Goal: Information Seeking & Learning: Learn about a topic

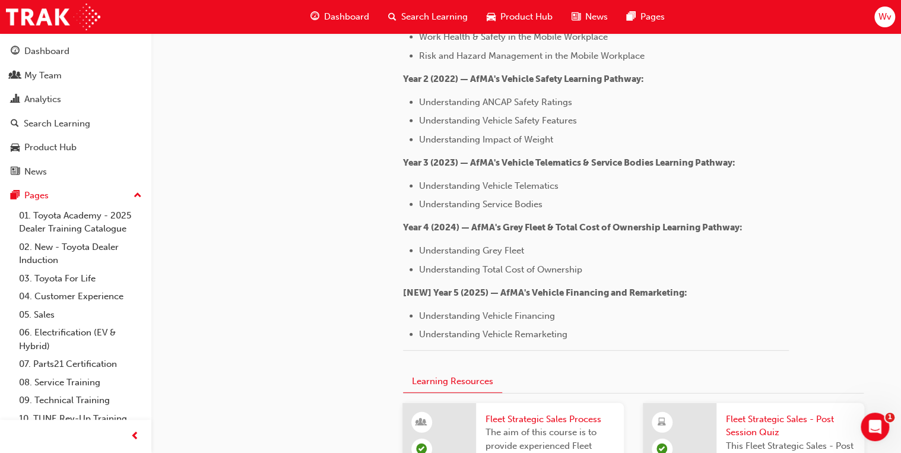
scroll to position [1519, 0]
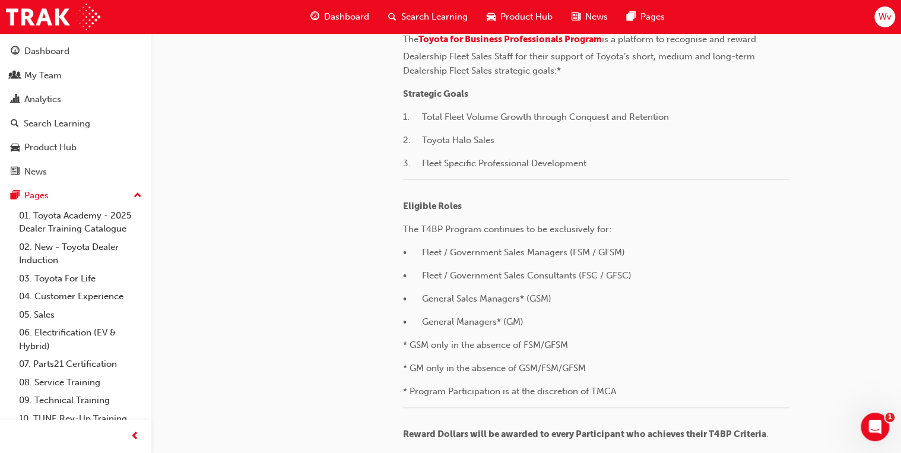
scroll to position [380, 0]
click at [51, 49] on div "Dashboard" at bounding box center [46, 52] width 45 height 14
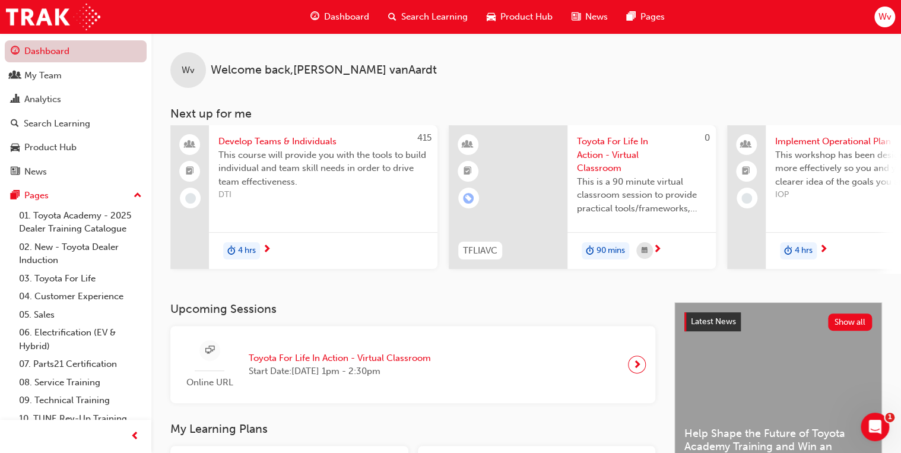
click at [66, 46] on link "Dashboard" at bounding box center [76, 51] width 142 height 22
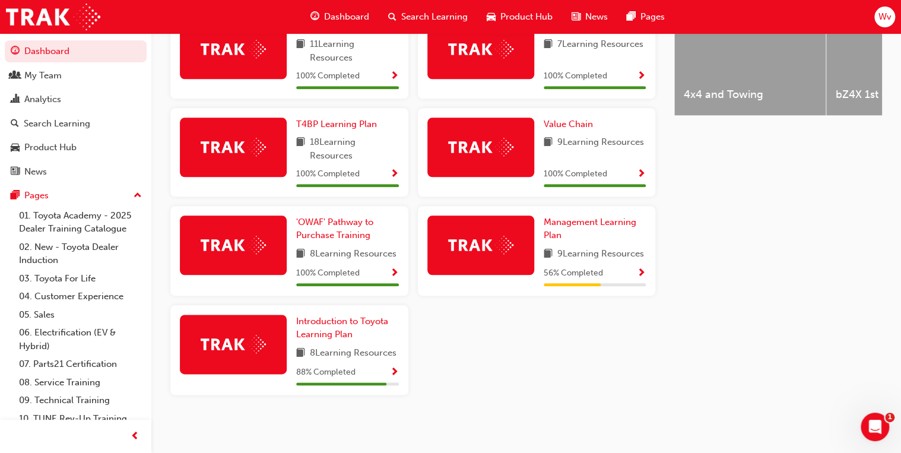
scroll to position [538, 0]
click at [394, 373] on span "Show Progress" at bounding box center [394, 372] width 9 height 11
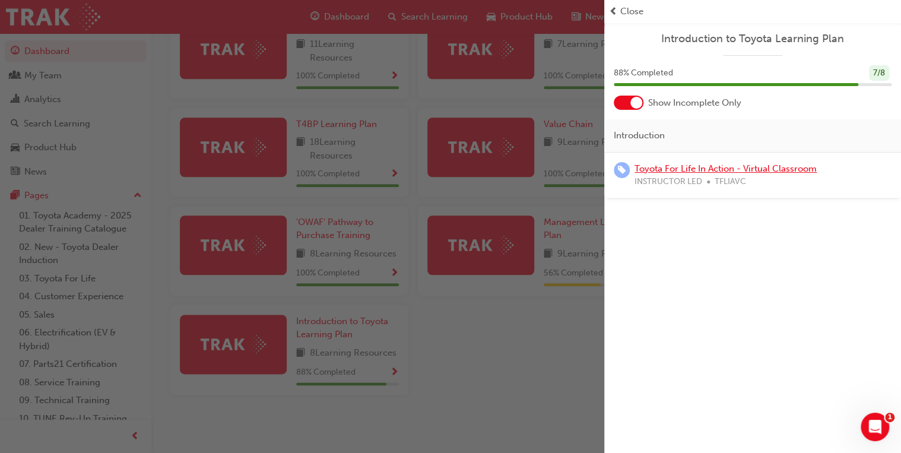
click at [693, 169] on link "Toyota For Life In Action - Virtual Classroom" at bounding box center [725, 168] width 182 height 11
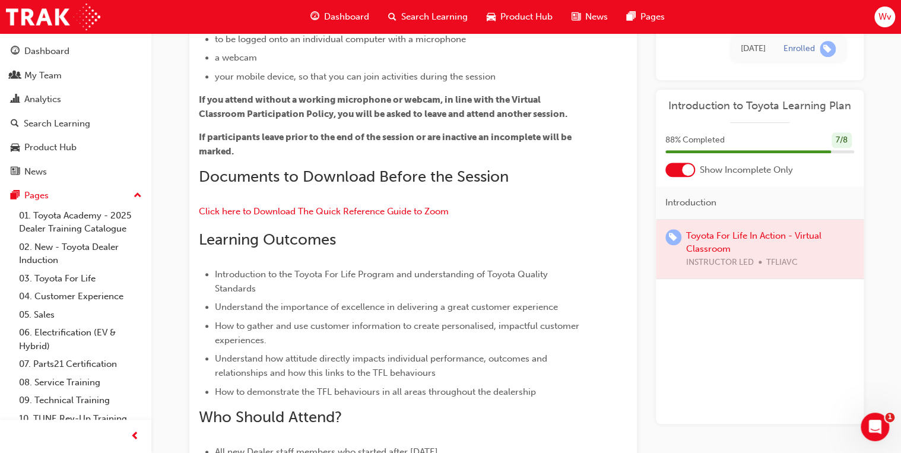
scroll to position [285, 0]
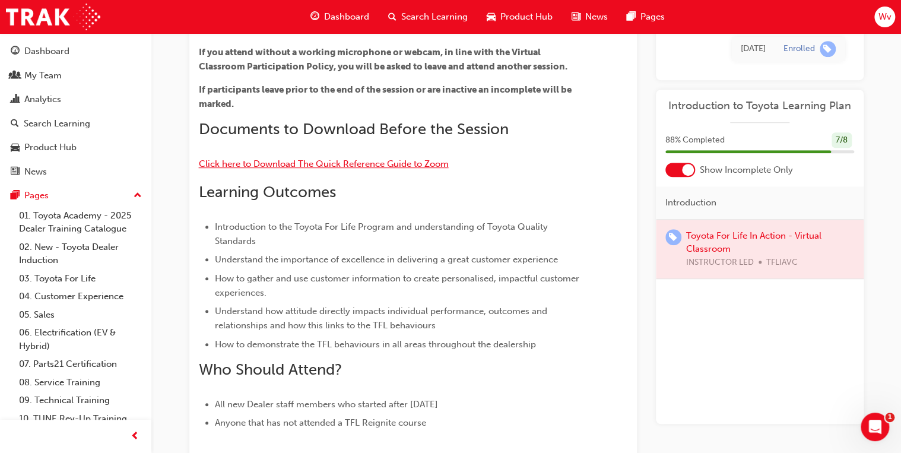
click at [382, 164] on span "Click here to Download The Quick Reference Guide to Zoom" at bounding box center [324, 163] width 250 height 11
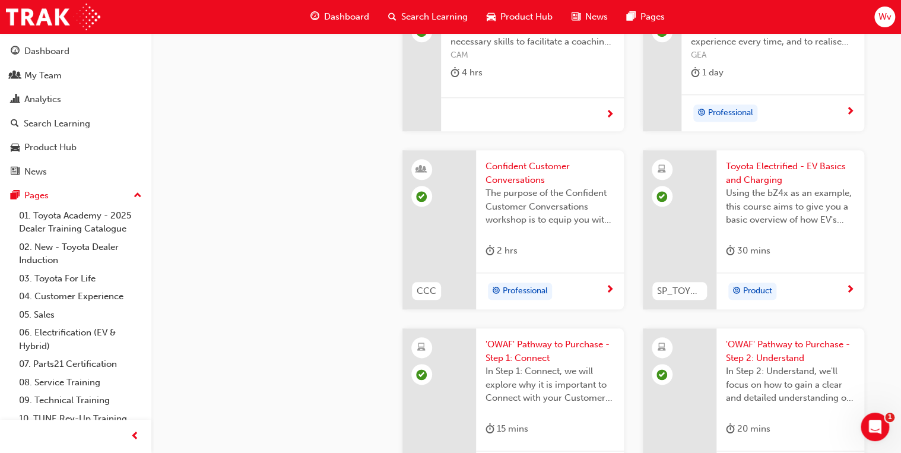
scroll to position [2754, 0]
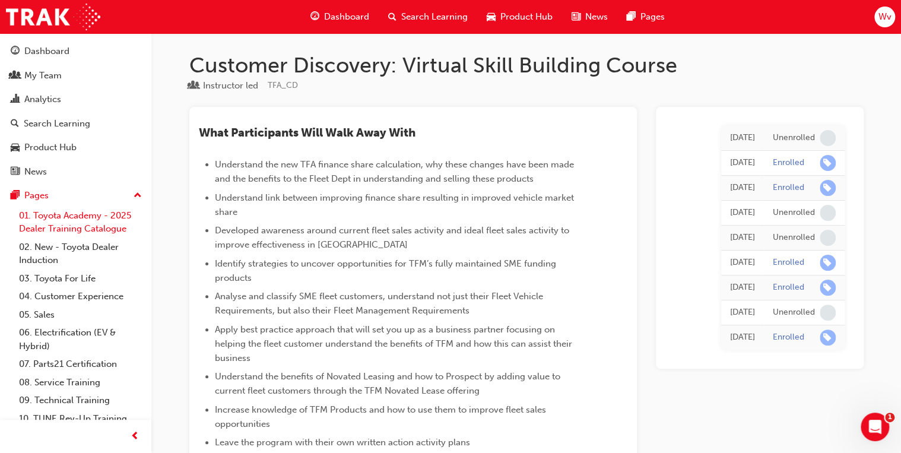
click at [89, 218] on link "01. Toyota Academy - 2025 Dealer Training Catalogue" at bounding box center [80, 222] width 132 height 31
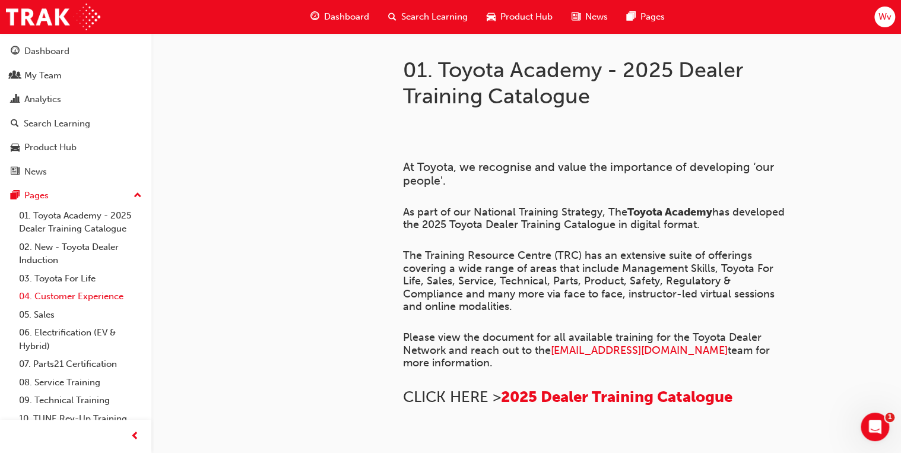
scroll to position [28, 0]
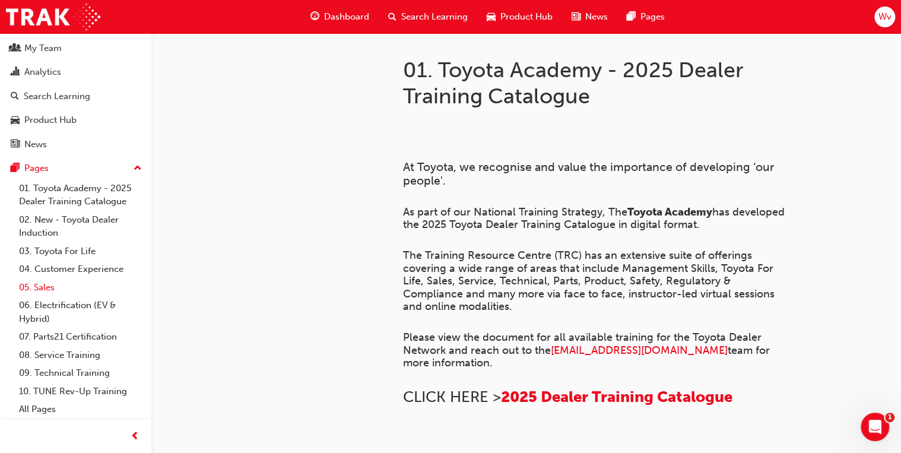
click at [38, 290] on link "05. Sales" at bounding box center [80, 287] width 132 height 18
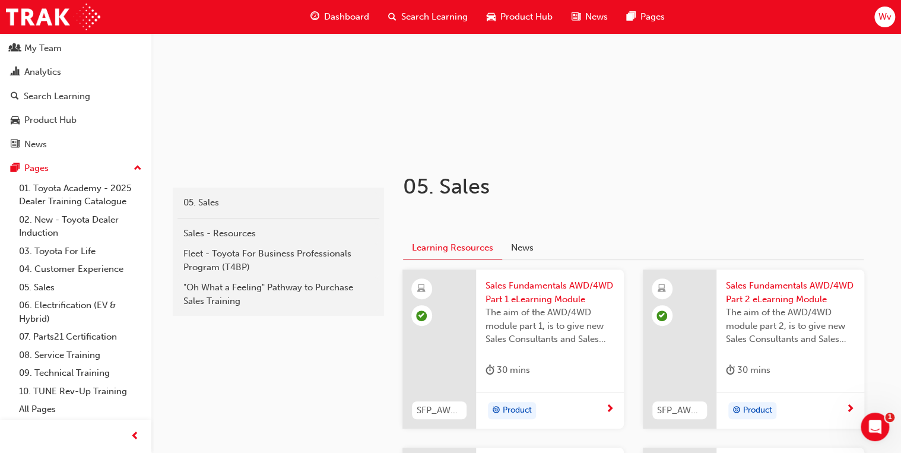
scroll to position [116, 0]
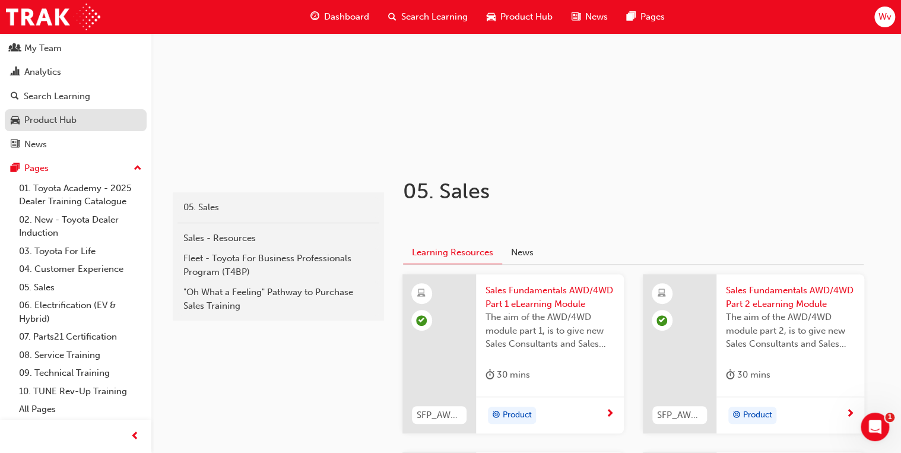
click at [38, 118] on div "Product Hub" at bounding box center [50, 120] width 52 height 14
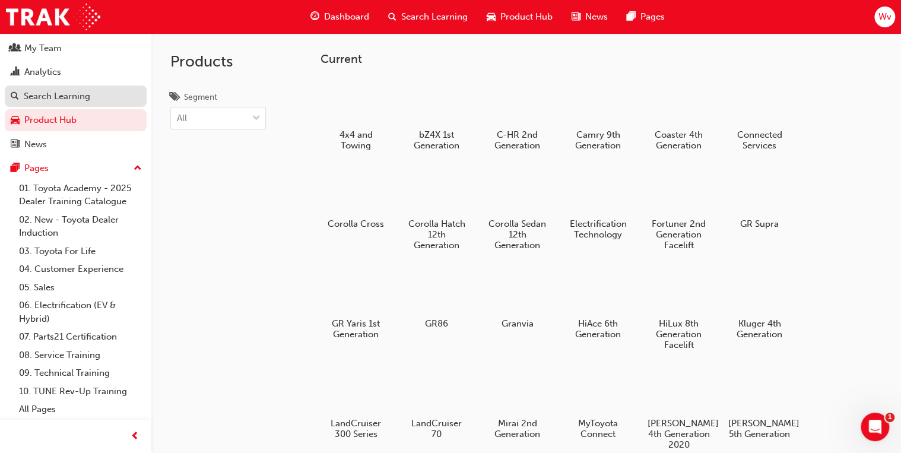
click at [45, 95] on div "Search Learning" at bounding box center [57, 97] width 66 height 14
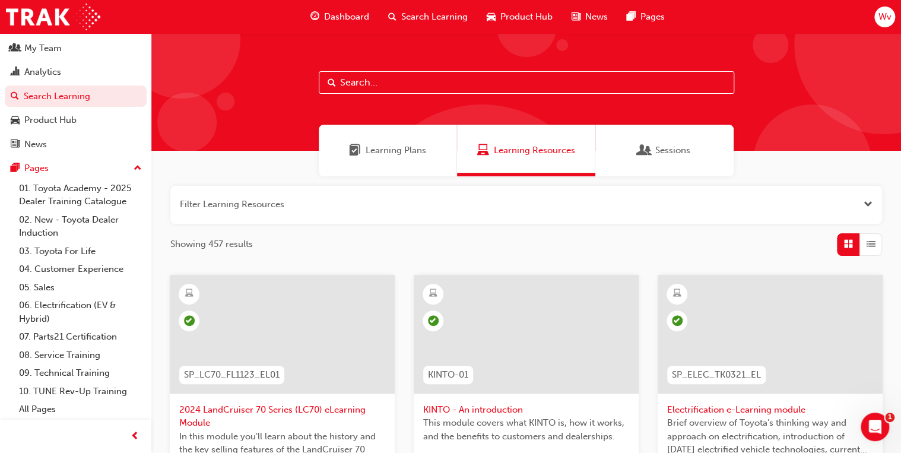
click at [336, 15] on span "Dashboard" at bounding box center [346, 17] width 45 height 14
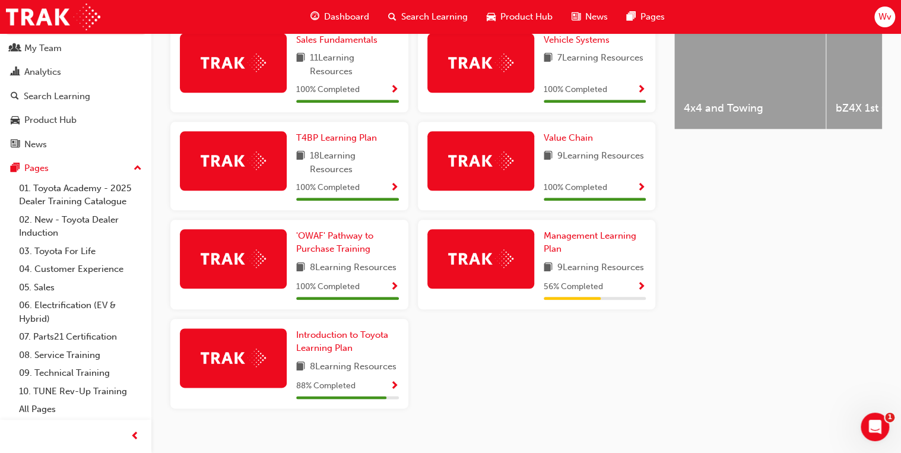
scroll to position [522, 0]
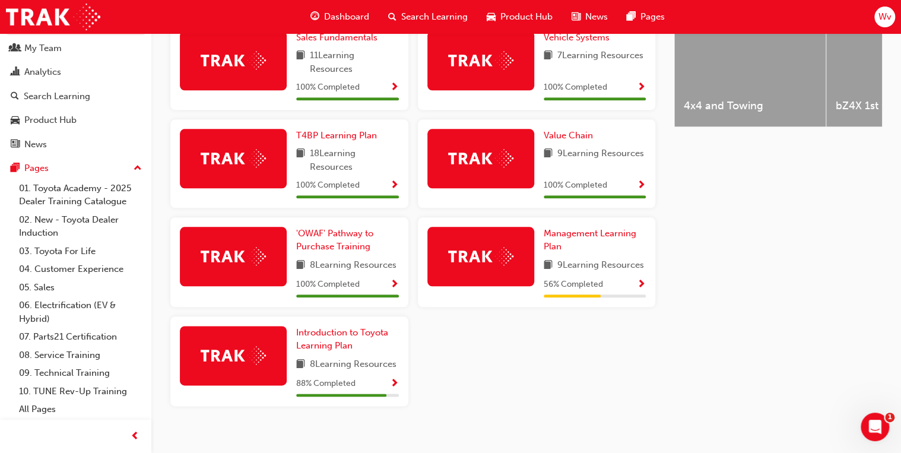
click at [265, 363] on img at bounding box center [233, 355] width 65 height 18
click at [395, 388] on span "Show Progress" at bounding box center [394, 384] width 9 height 11
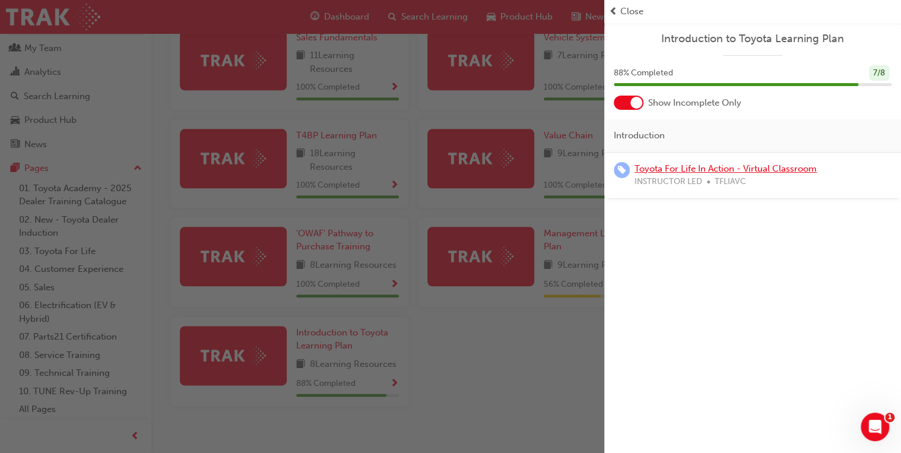
click at [652, 169] on link "Toyota For Life In Action - Virtual Classroom" at bounding box center [725, 168] width 182 height 11
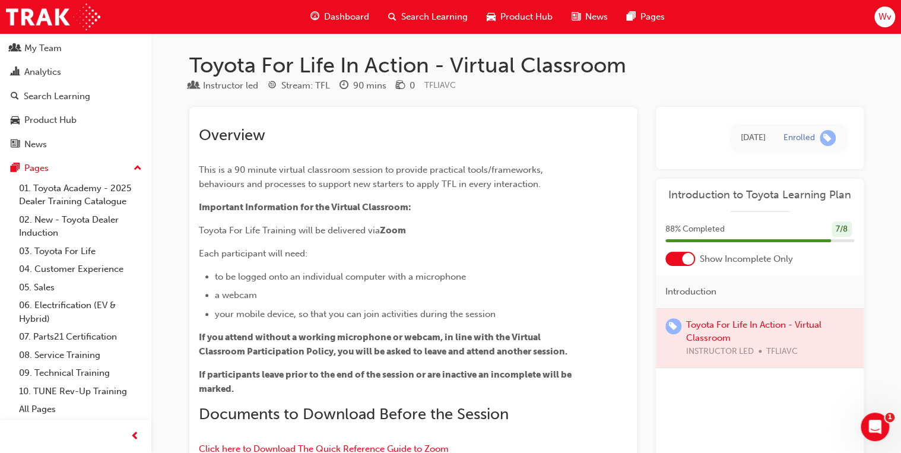
click at [333, 17] on span "Dashboard" at bounding box center [346, 17] width 45 height 14
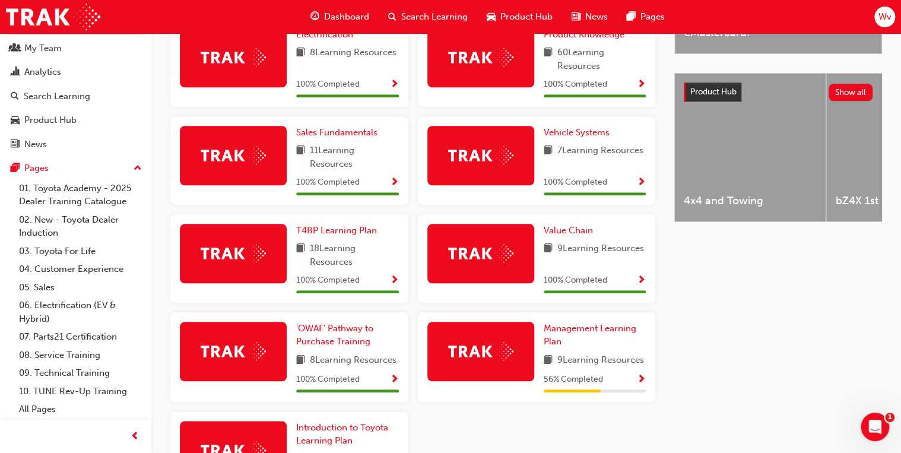
scroll to position [522, 0]
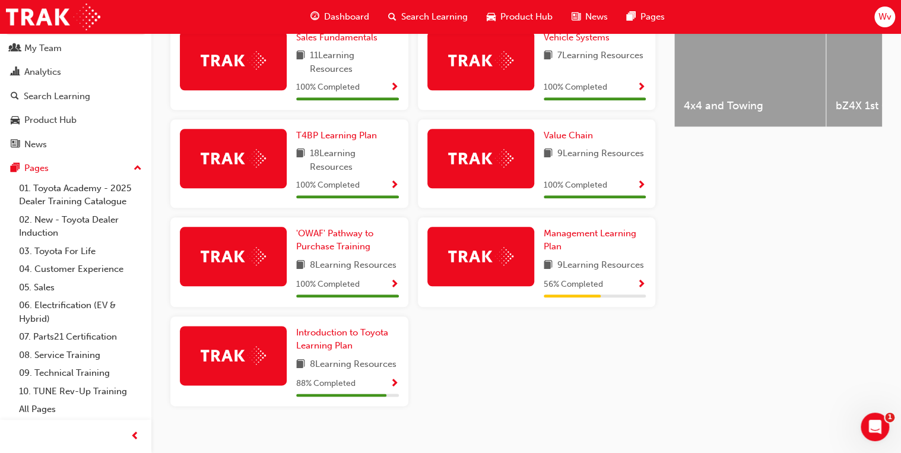
click at [392, 389] on span "Show Progress" at bounding box center [394, 384] width 9 height 11
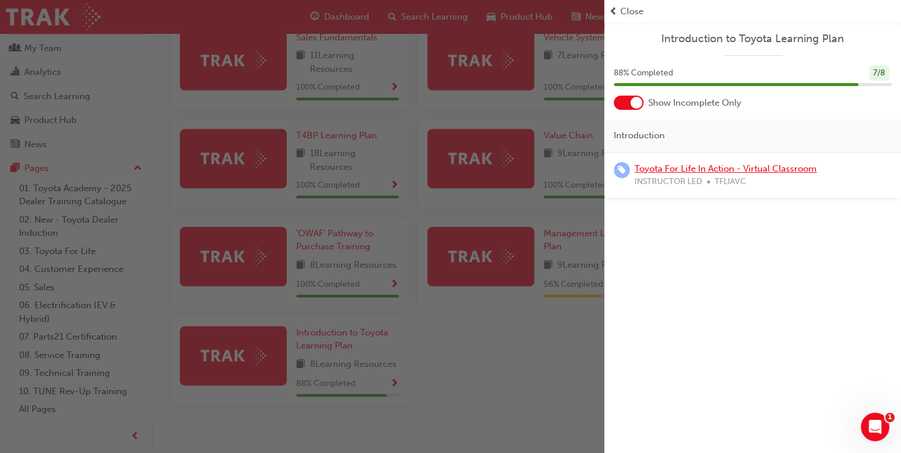
click at [640, 169] on link "Toyota For Life In Action - Virtual Classroom" at bounding box center [725, 168] width 182 height 11
